Goal: Task Accomplishment & Management: Manage account settings

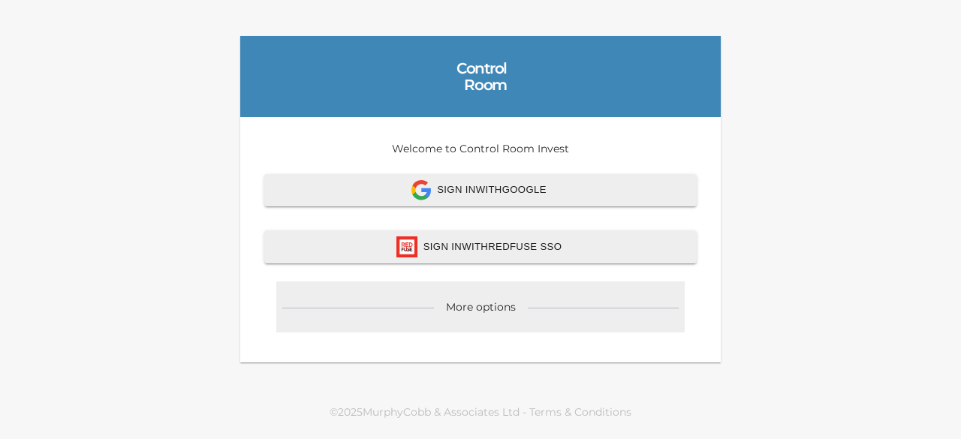
click at [485, 305] on div "More options" at bounding box center [481, 306] width 70 height 15
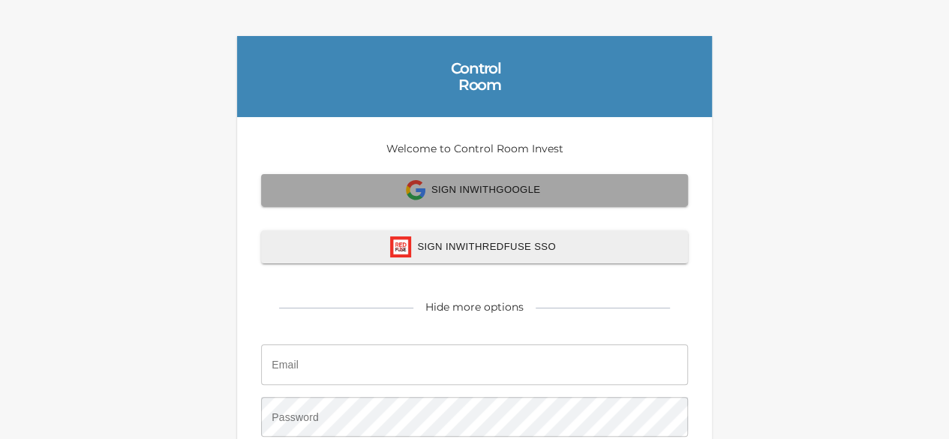
click at [517, 184] on span "Sign In with Google" at bounding box center [475, 190] width 394 height 20
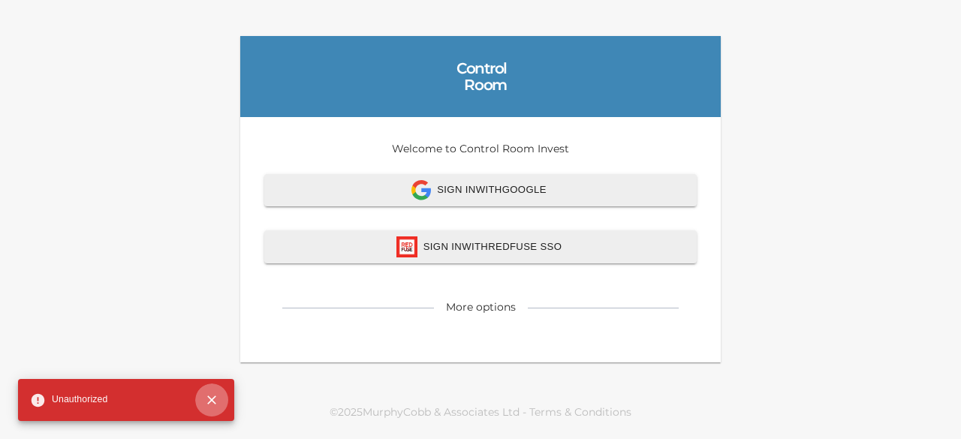
click at [215, 392] on button "close" at bounding box center [211, 400] width 33 height 33
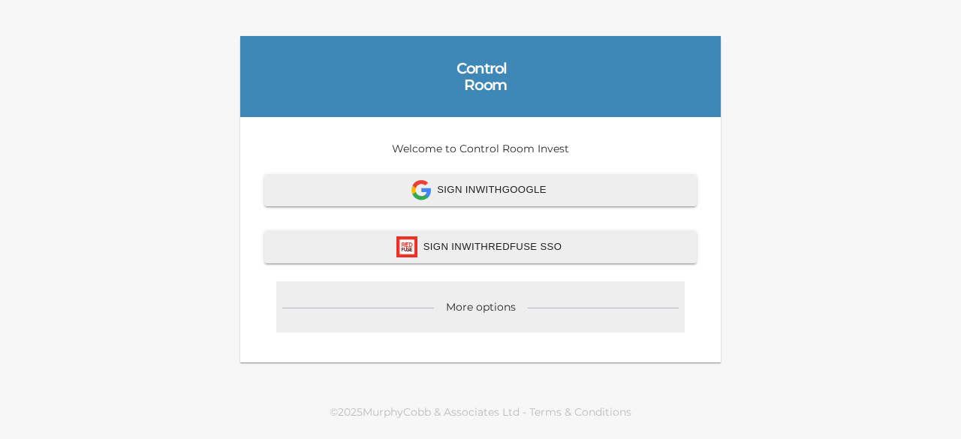
click at [473, 308] on div "More options" at bounding box center [481, 306] width 70 height 15
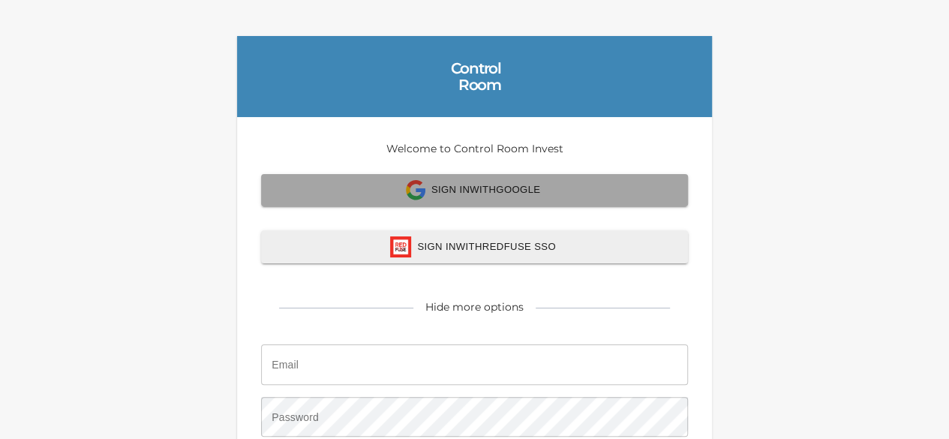
click at [534, 194] on span "Sign In with Google" at bounding box center [475, 190] width 394 height 20
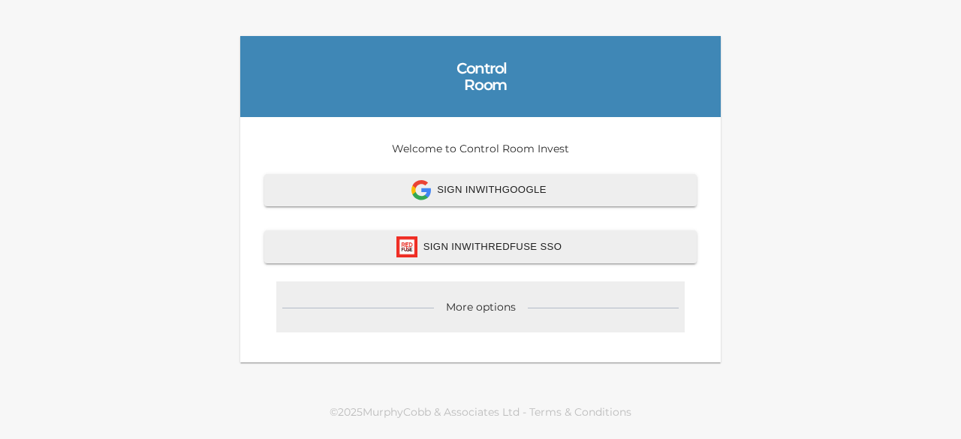
click at [486, 319] on div "More options" at bounding box center [480, 306] width 408 height 51
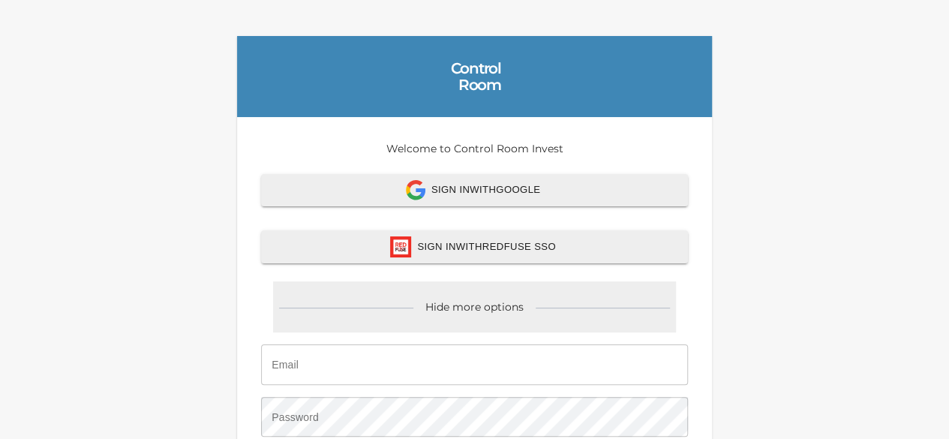
scroll to position [151, 0]
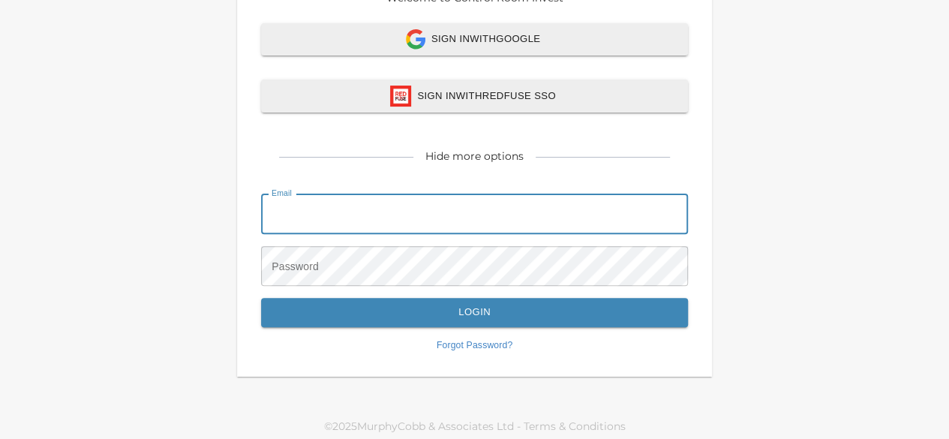
click at [406, 200] on input "email" at bounding box center [474, 214] width 427 height 41
type input "[PERSON_NAME][EMAIL_ADDRESS][DOMAIN_NAME]"
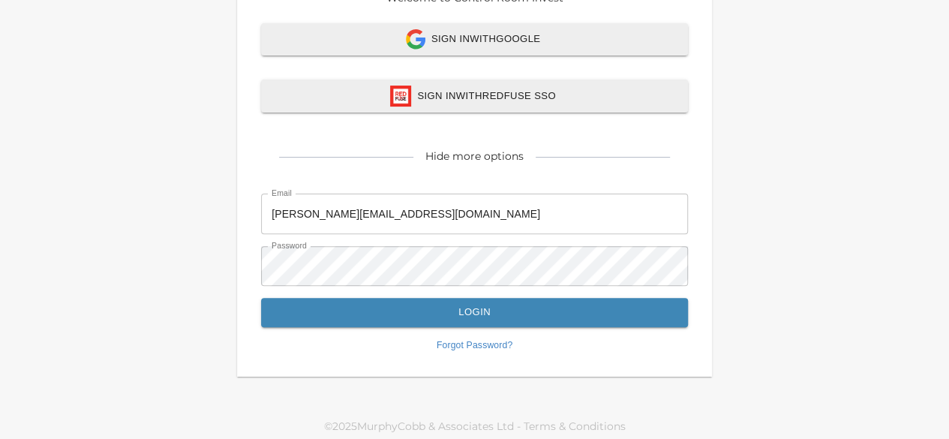
click at [453, 296] on form "Email [PERSON_NAME][EMAIL_ADDRESS][DOMAIN_NAME] Email Password Password Login F…" at bounding box center [474, 270] width 427 height 165
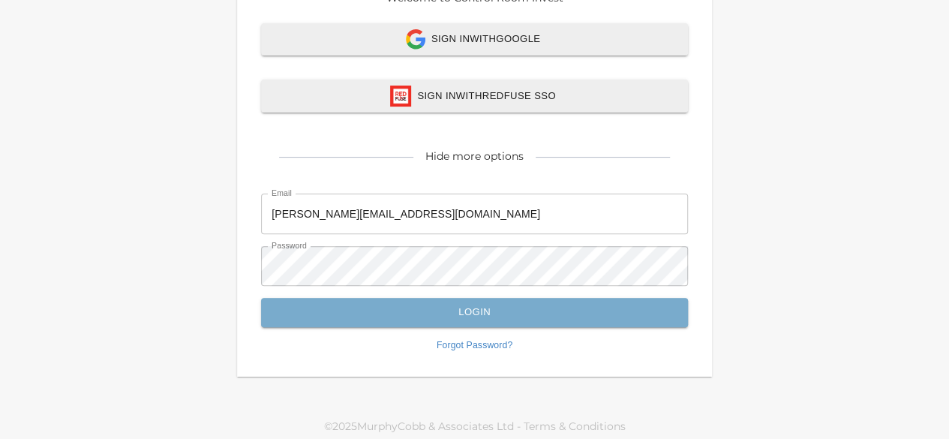
click at [476, 305] on span "Login" at bounding box center [475, 312] width 394 height 17
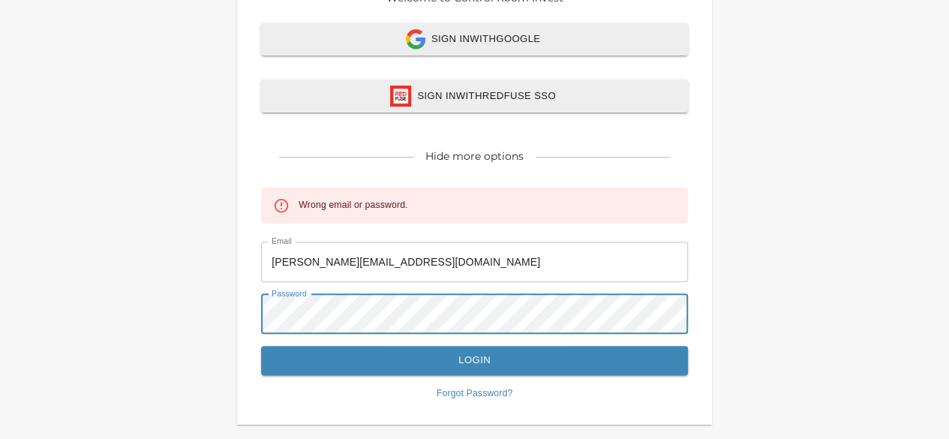
click at [181, 311] on div "Control Room Welcome to Control Room Invest Sign In with Google Sign In with Re…" at bounding box center [474, 155] width 949 height 612
click at [261, 346] on button "Login" at bounding box center [474, 360] width 427 height 29
click at [217, 321] on div "Control Room Welcome to Control Room Invest Sign In with Google Sign In with Re…" at bounding box center [474, 155] width 949 height 612
click at [261, 346] on button "Login" at bounding box center [474, 360] width 427 height 29
click at [143, 324] on div "Control Room Welcome to Control Room Invest Sign In with Google Sign In with Re…" at bounding box center [474, 155] width 949 height 612
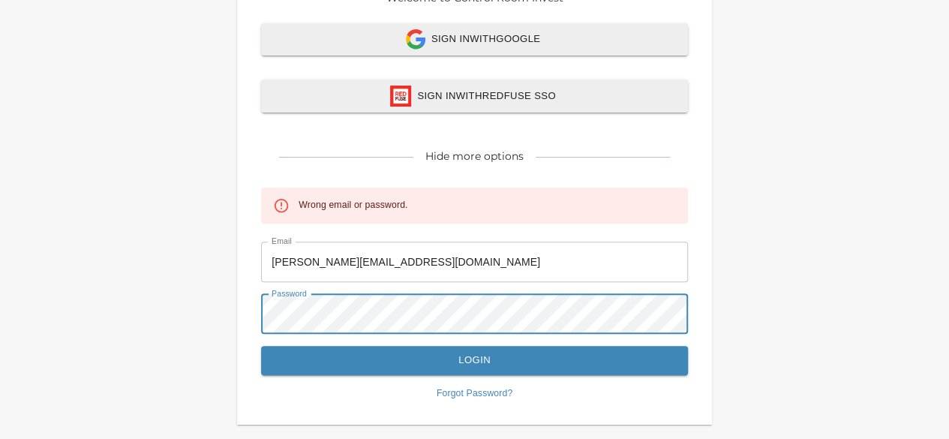
click at [261, 346] on button "Login" at bounding box center [474, 360] width 427 height 29
click at [137, 339] on div "Control Room Welcome to Control Room Invest Sign In with Google Sign In with Re…" at bounding box center [474, 155] width 949 height 612
click at [261, 346] on button "Login" at bounding box center [474, 360] width 427 height 29
click at [214, 314] on div "Control Room Welcome to Control Room Invest Sign In with Google Sign In with Re…" at bounding box center [474, 155] width 949 height 612
click at [261, 346] on button "Login" at bounding box center [474, 360] width 427 height 29
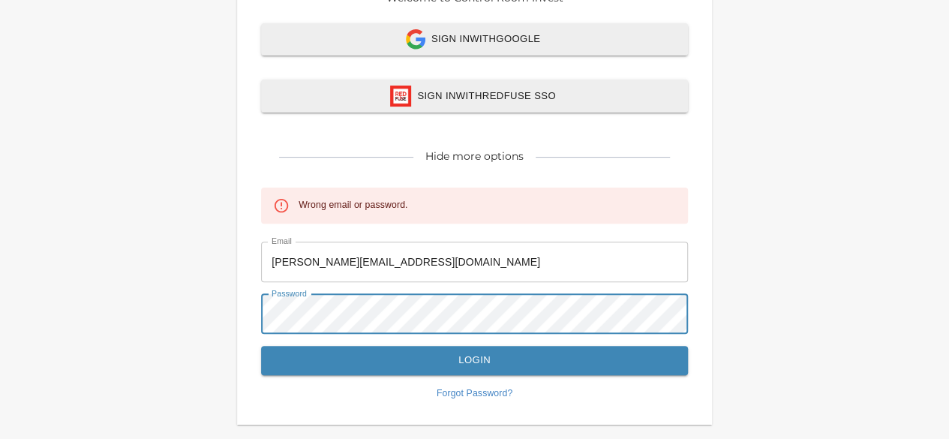
click at [221, 319] on div "Control Room Welcome to Control Room Invest Sign In with Google Sign In with Re…" at bounding box center [474, 155] width 949 height 612
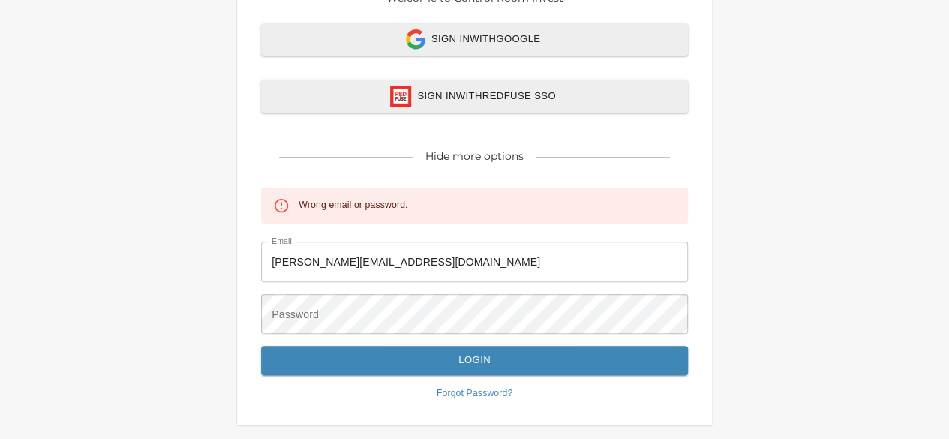
click at [695, 248] on div "Welcome to Control Room Invest Sign In with Google Sign In with Redfuse SSO Hid…" at bounding box center [474, 195] width 475 height 459
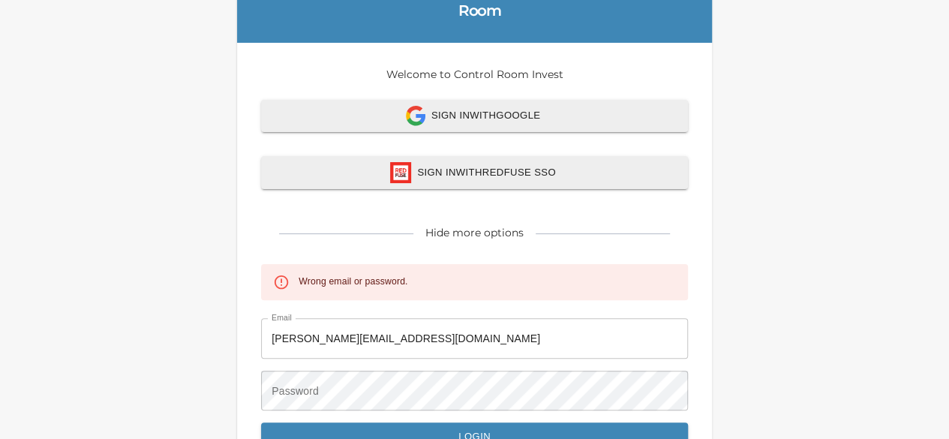
scroll to position [73, 0]
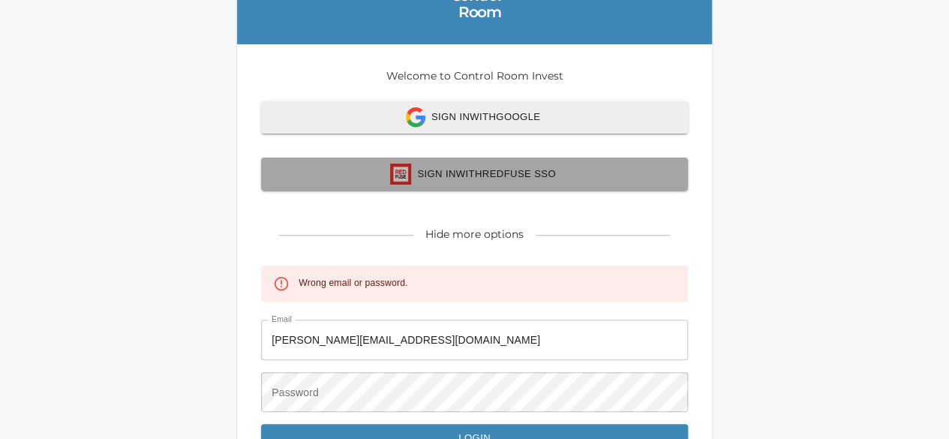
click at [528, 176] on span "Sign In with Redfuse SSO" at bounding box center [475, 174] width 394 height 21
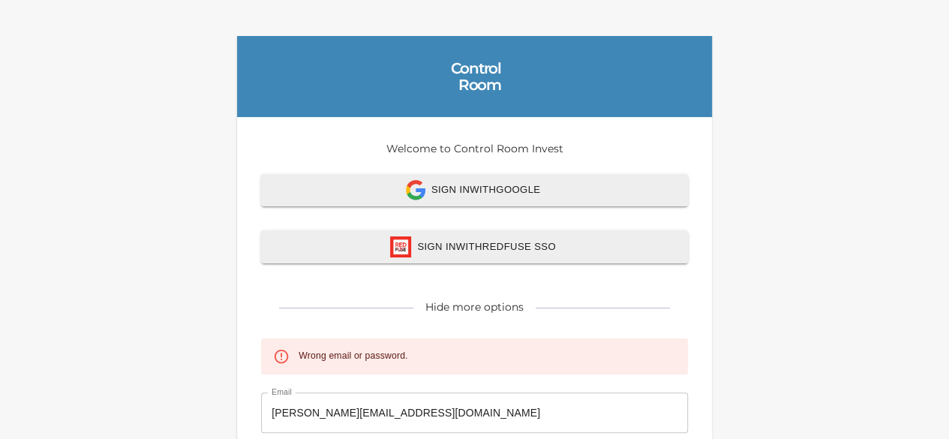
scroll to position [199, 0]
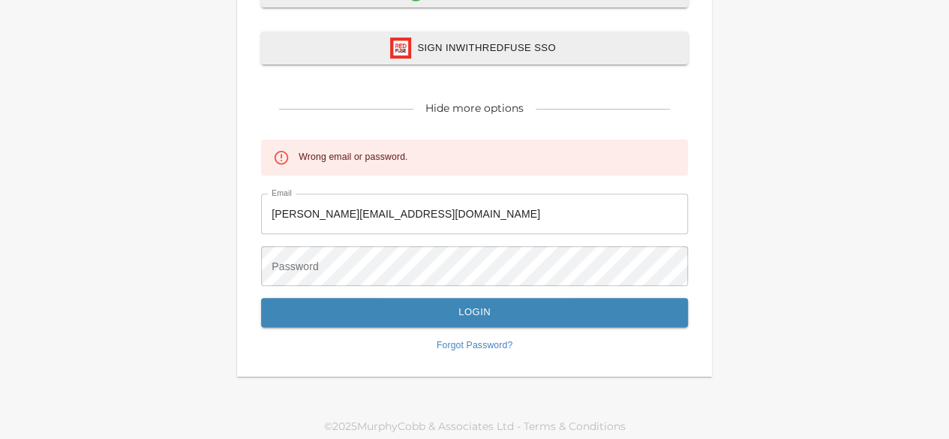
click at [478, 354] on div "Welcome to Control Room Invest Sign In with Google Sign In with Redfuse SSO Hid…" at bounding box center [474, 147] width 475 height 459
click at [477, 340] on link "Forgot Password?" at bounding box center [474, 346] width 427 height 14
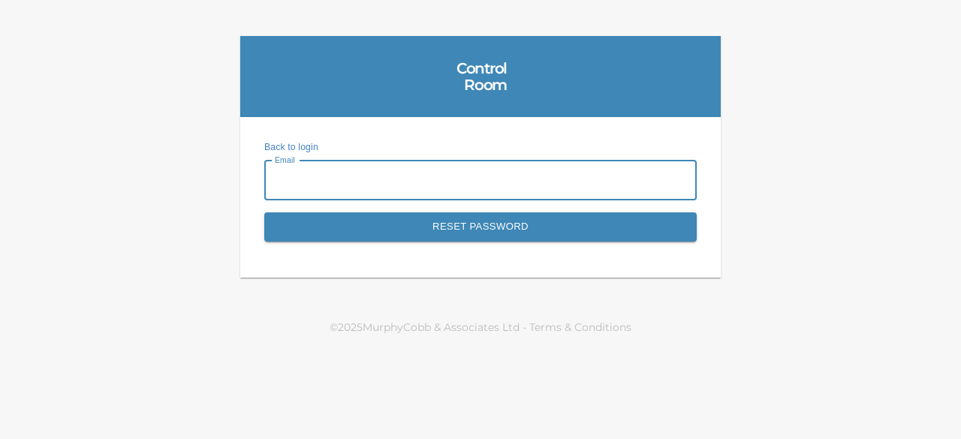
click at [339, 182] on input "email" at bounding box center [480, 181] width 432 height 41
type input "[PERSON_NAME][EMAIL_ADDRESS][DOMAIN_NAME]"
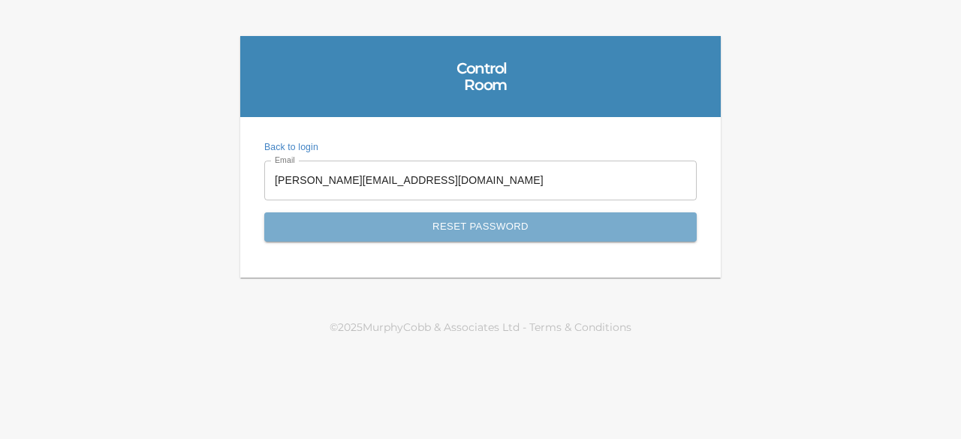
click at [493, 233] on span "Reset Password" at bounding box center [480, 226] width 399 height 17
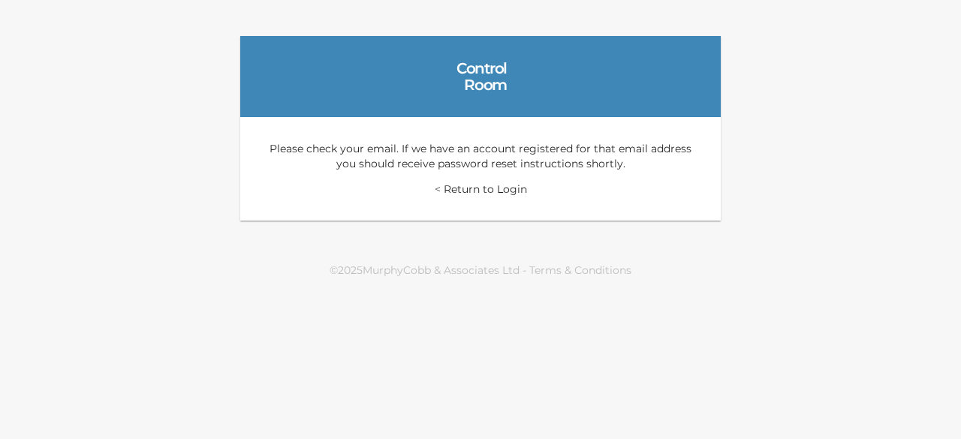
click at [487, 185] on link "< Return to Login" at bounding box center [481, 189] width 92 height 14
